Goal: Obtain resource: Obtain resource

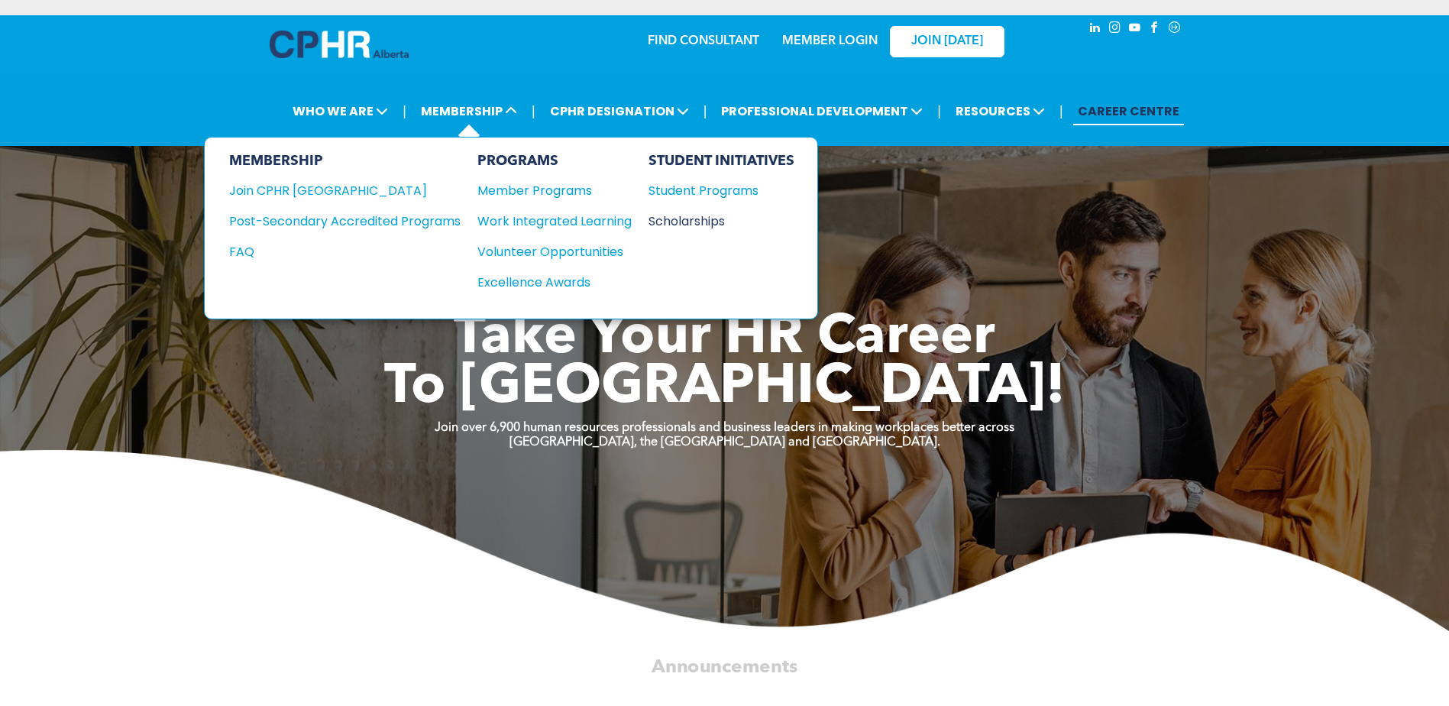
click at [686, 213] on div "Scholarships" at bounding box center [713, 221] width 131 height 19
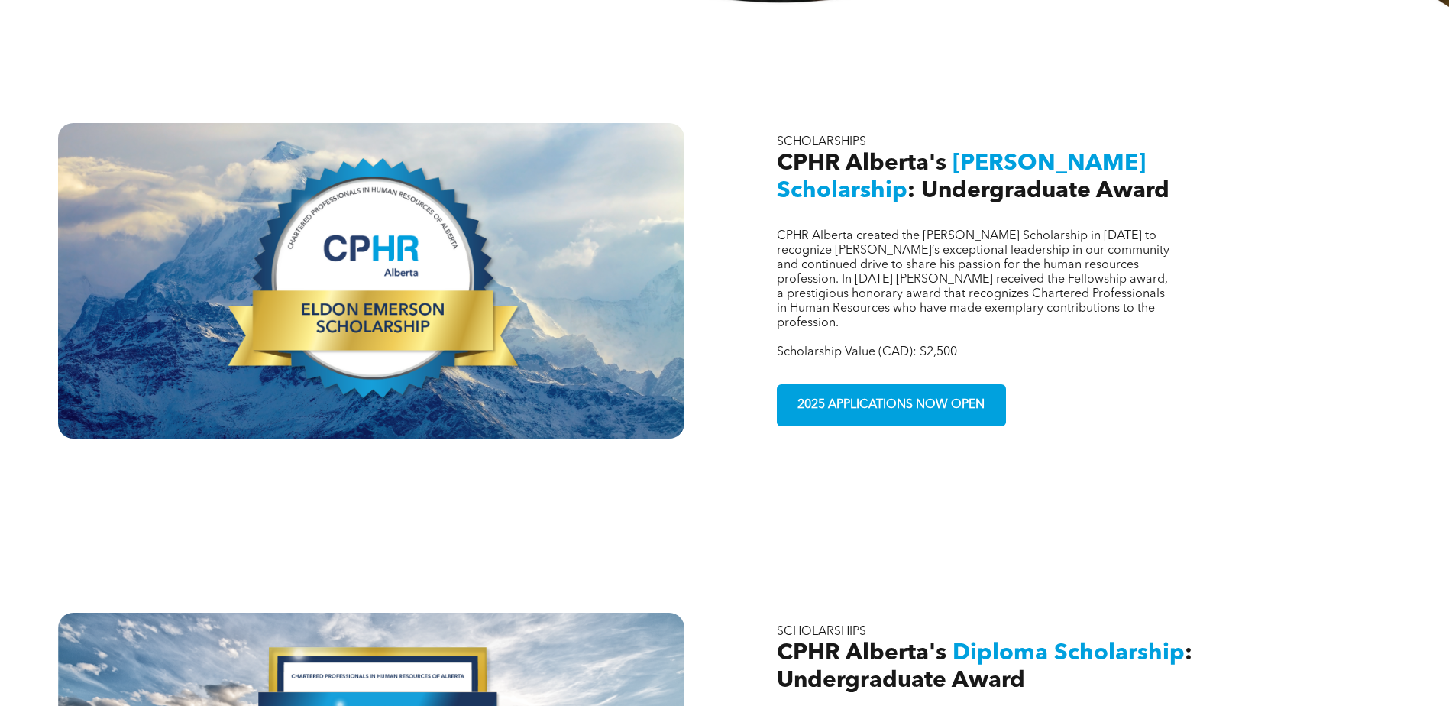
scroll to position [532, 0]
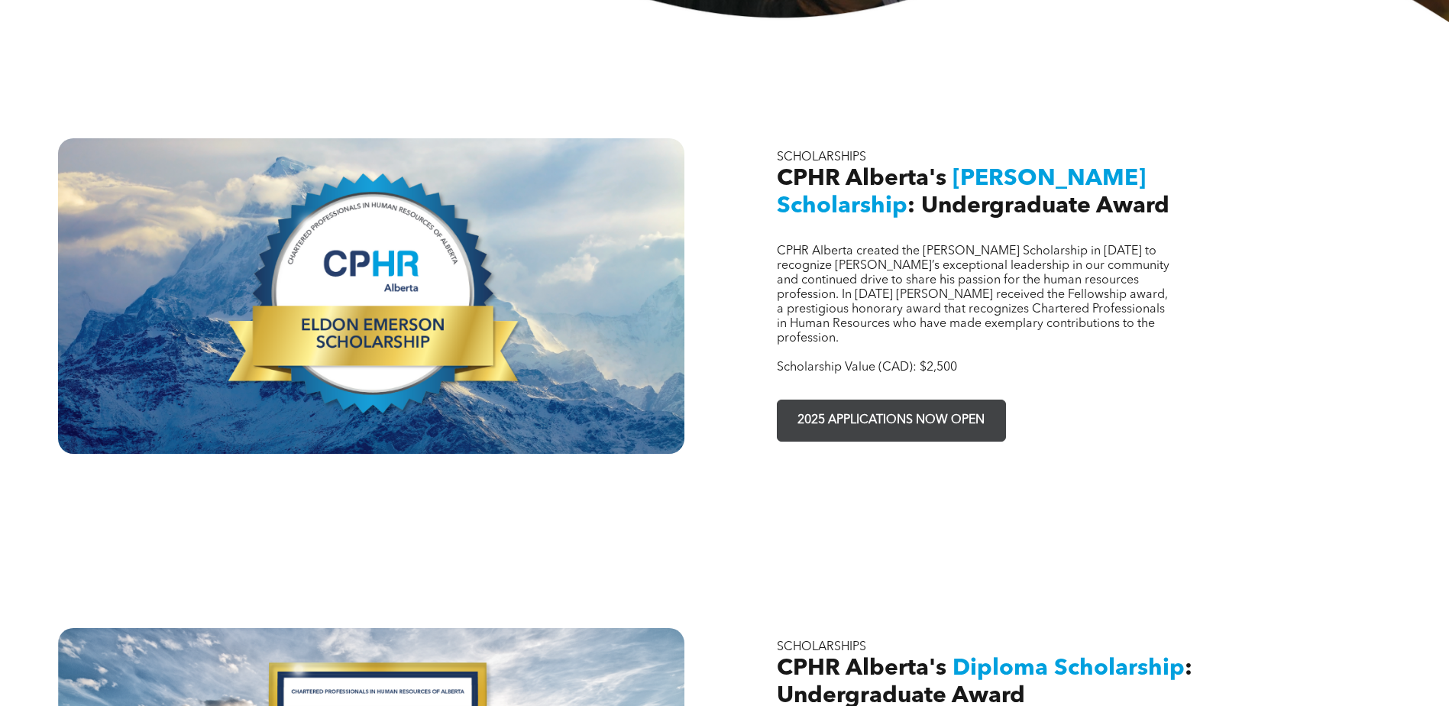
click at [836, 405] on span "2025 APPLICATIONS NOW OPEN" at bounding box center [891, 420] width 198 height 30
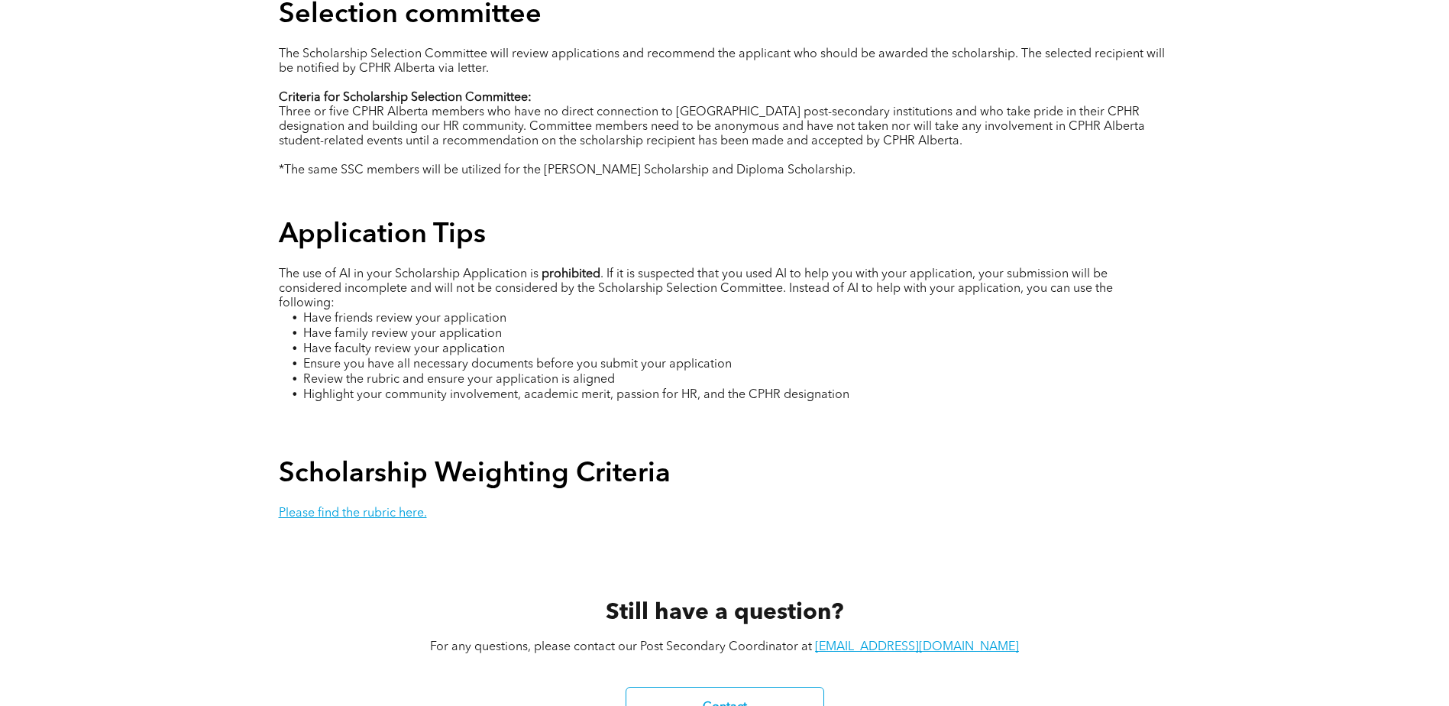
scroll to position [2673, 0]
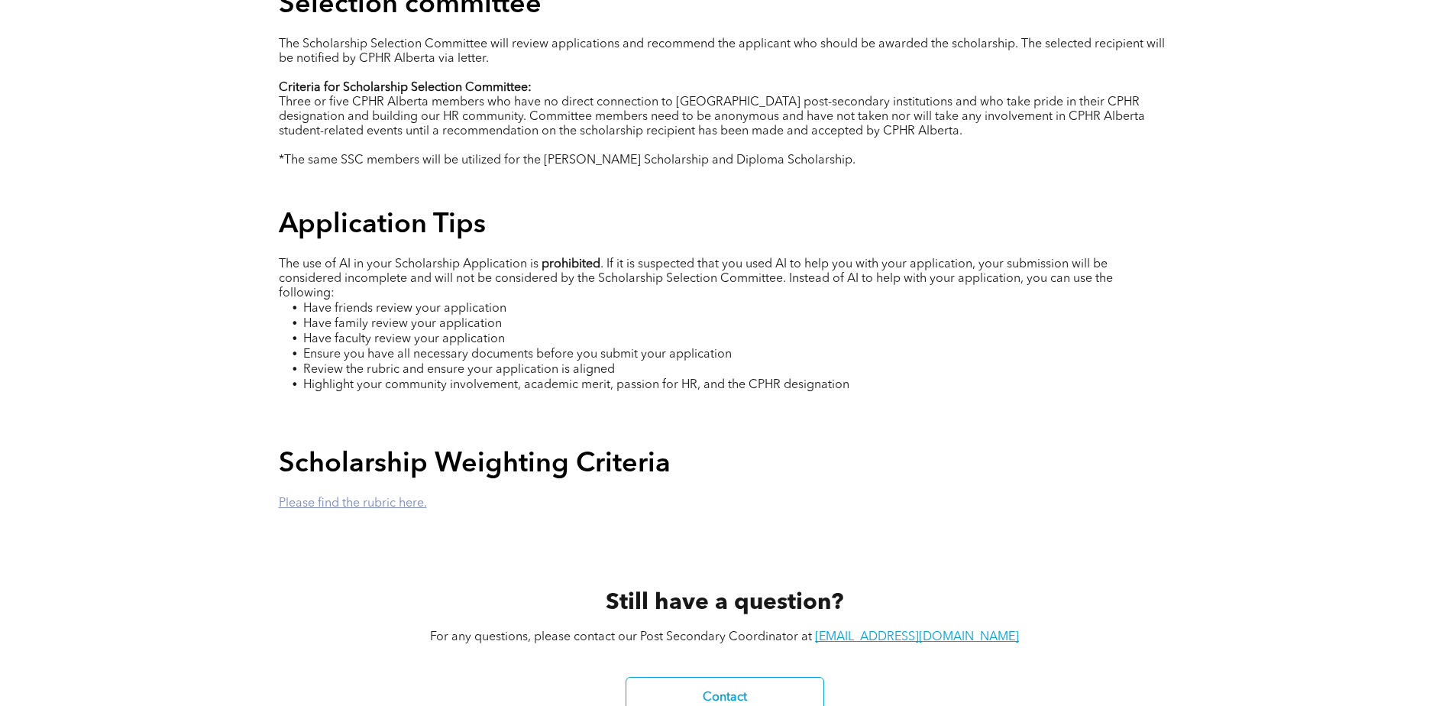
click at [398, 497] on link "Please find the rubric here." at bounding box center [353, 503] width 148 height 12
